Goal: Book appointment/travel/reservation

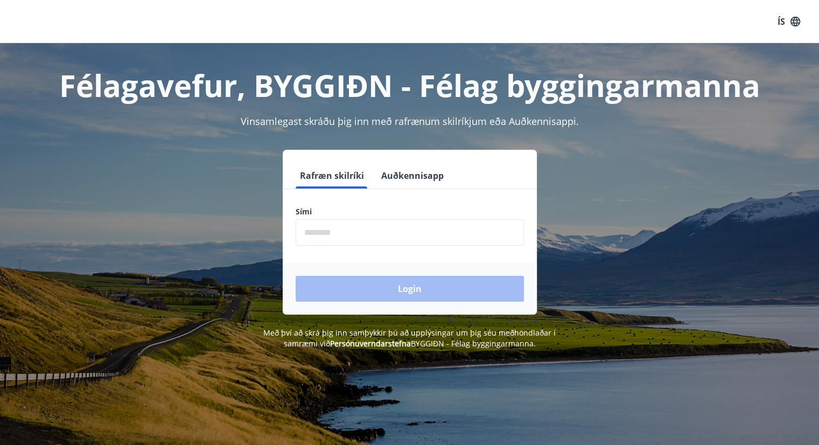
click at [341, 276] on div "Login" at bounding box center [410, 289] width 254 height 52
click at [330, 235] on input "phone" at bounding box center [409, 232] width 228 height 26
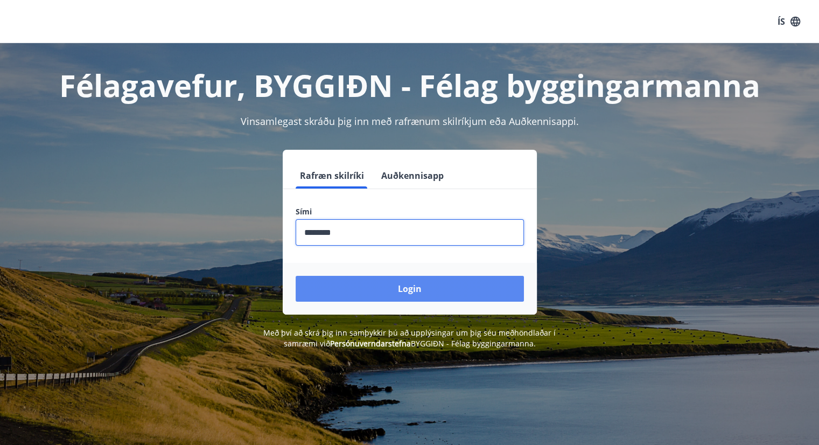
type input "********"
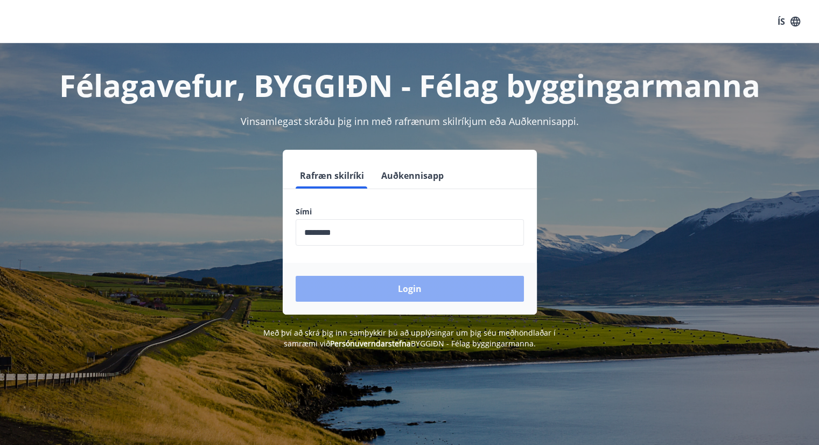
click at [400, 290] on button "Login" at bounding box center [409, 289] width 228 height 26
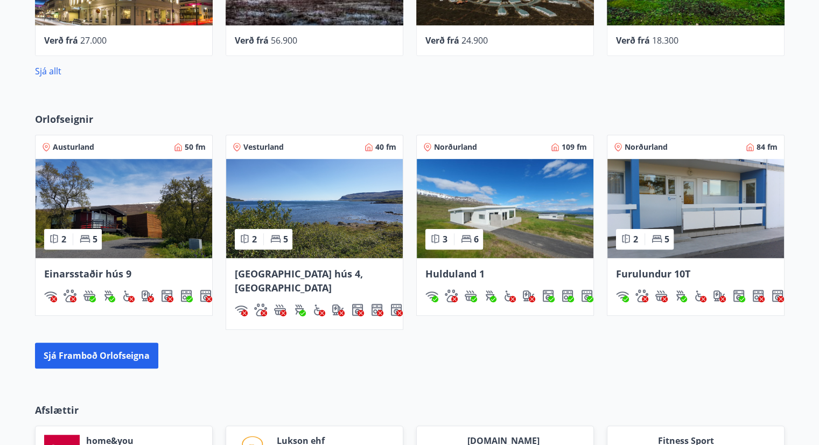
scroll to position [670, 0]
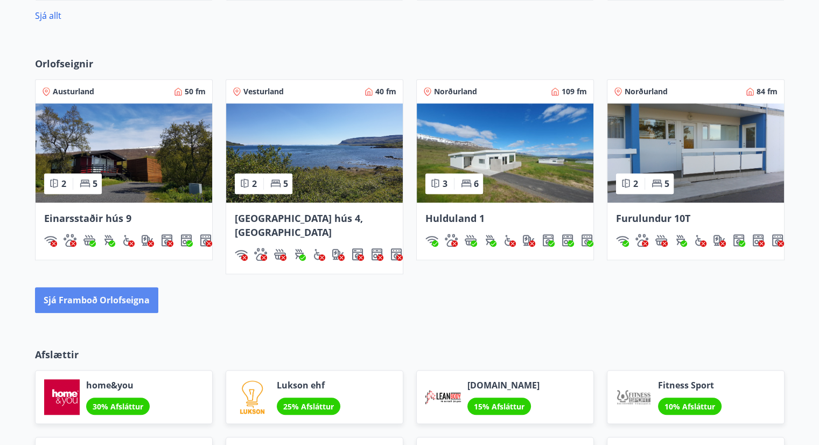
click at [132, 287] on button "Sjá framboð orlofseigna" at bounding box center [96, 300] width 123 height 26
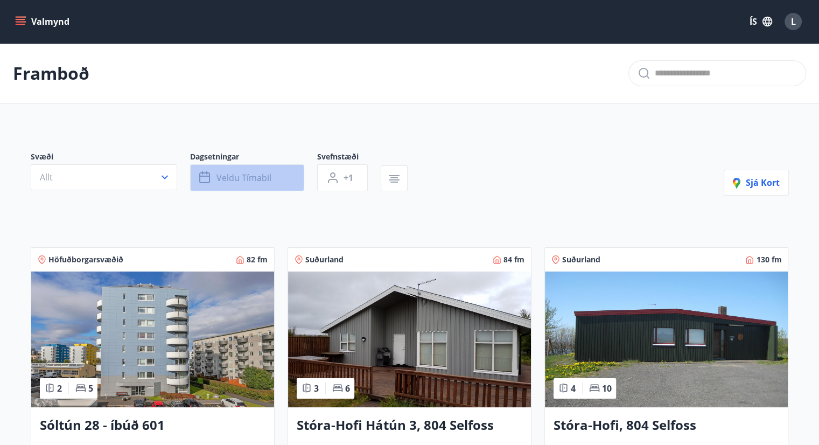
click at [237, 175] on span "Veldu tímabil" at bounding box center [243, 178] width 55 height 12
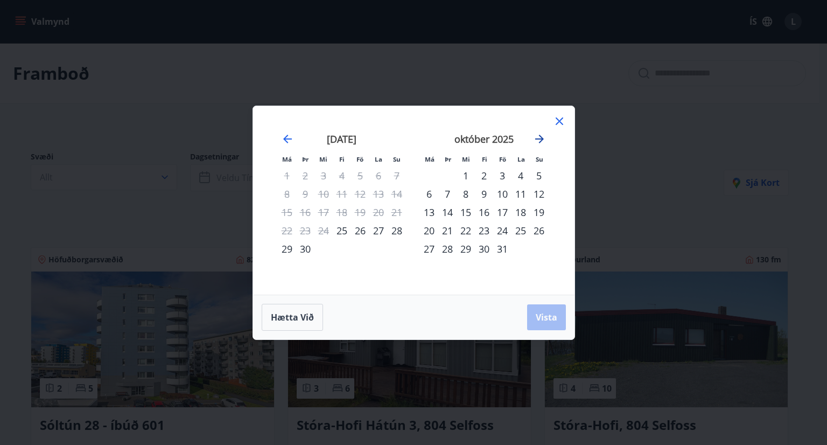
click at [536, 136] on icon "Move forward to switch to the next month." at bounding box center [539, 138] width 13 height 13
click at [506, 209] on div "14" at bounding box center [502, 212] width 18 height 18
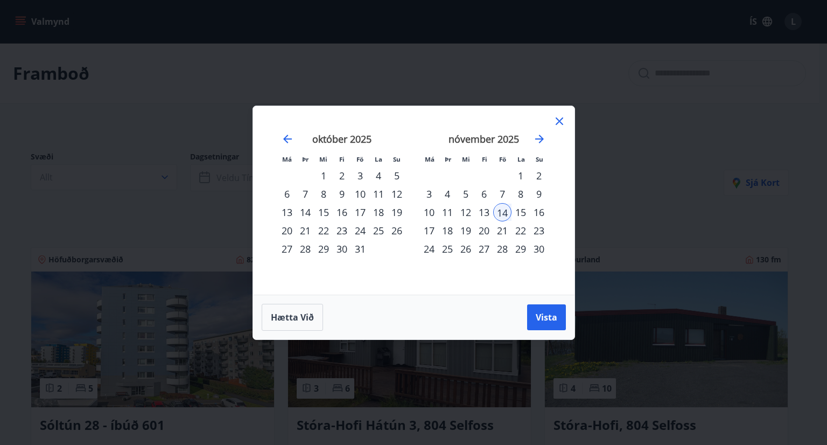
click at [540, 215] on div "16" at bounding box center [539, 212] width 18 height 18
click at [545, 313] on span "Vista" at bounding box center [547, 317] width 22 height 12
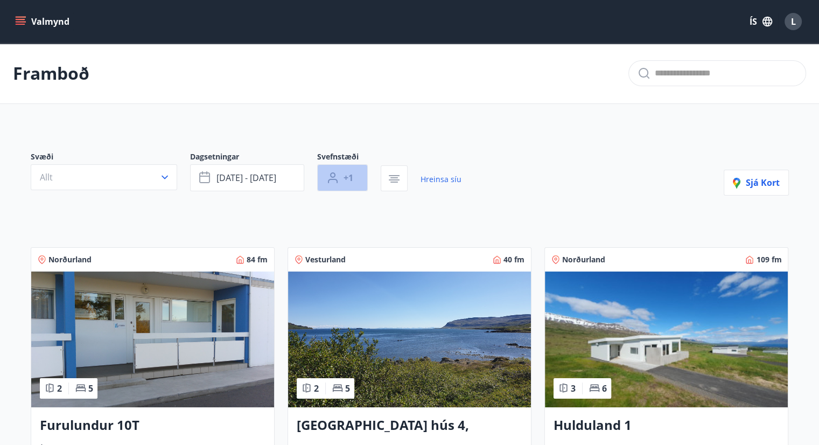
click at [353, 177] on span "+1" at bounding box center [348, 178] width 10 height 12
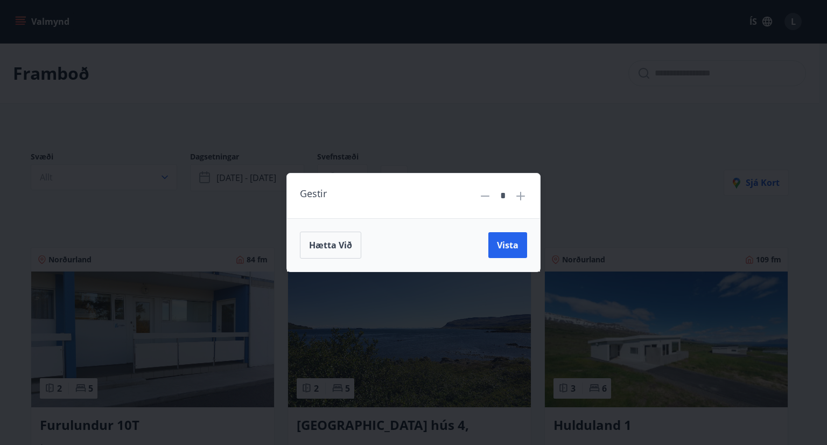
click at [523, 195] on icon at bounding box center [520, 196] width 9 height 9
type input "*"
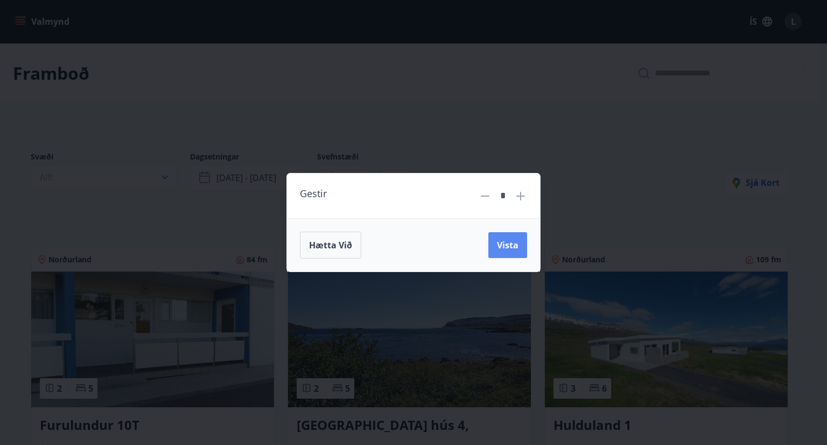
click at [508, 244] on span "Vista" at bounding box center [508, 245] width 22 height 12
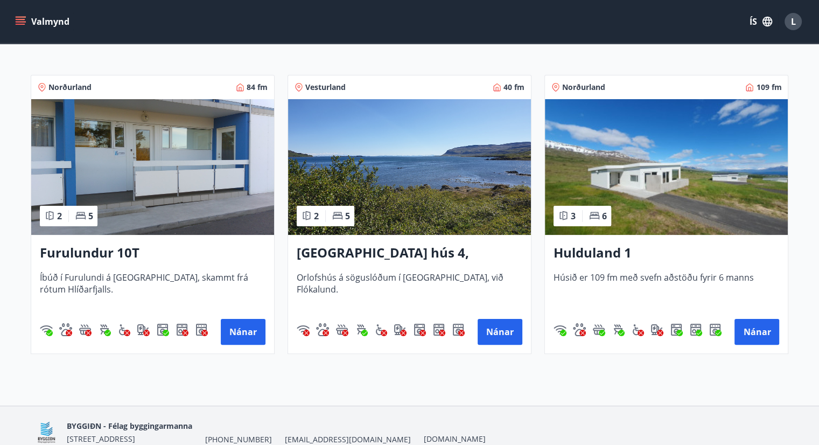
scroll to position [157, 0]
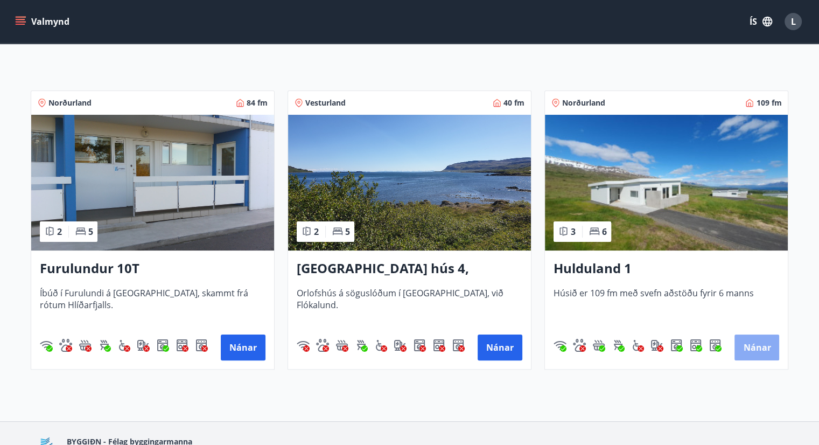
click at [750, 346] on button "Nánar" at bounding box center [756, 347] width 45 height 26
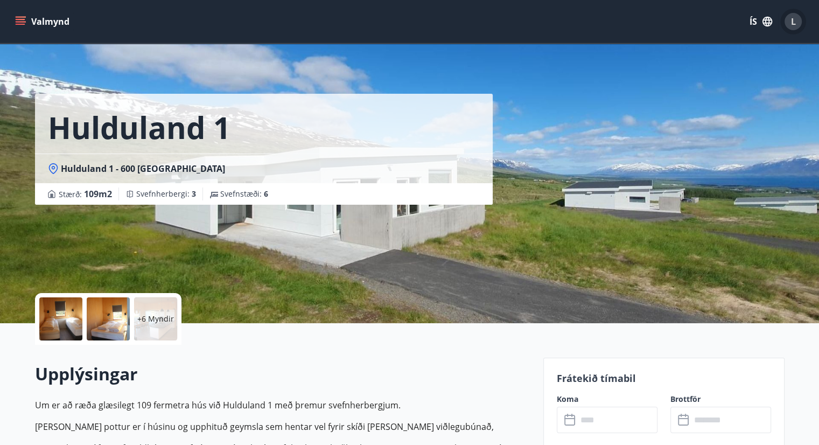
click at [794, 25] on span "L" at bounding box center [793, 22] width 5 height 12
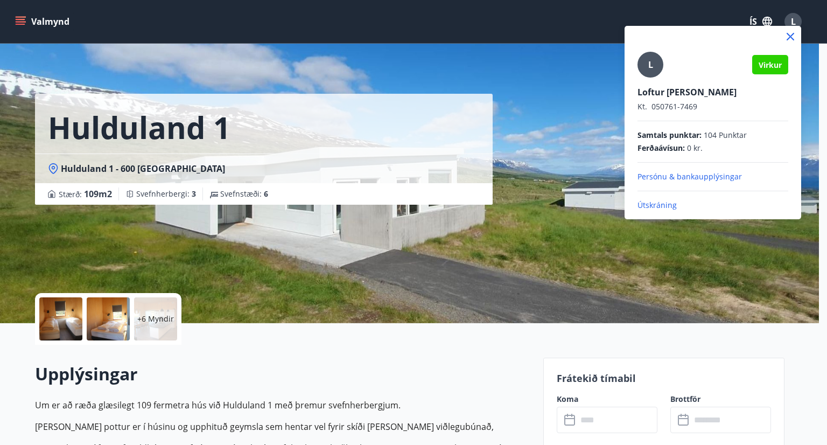
click at [661, 202] on p "Útskráning" at bounding box center [712, 205] width 151 height 11
